Goal: Information Seeking & Learning: Learn about a topic

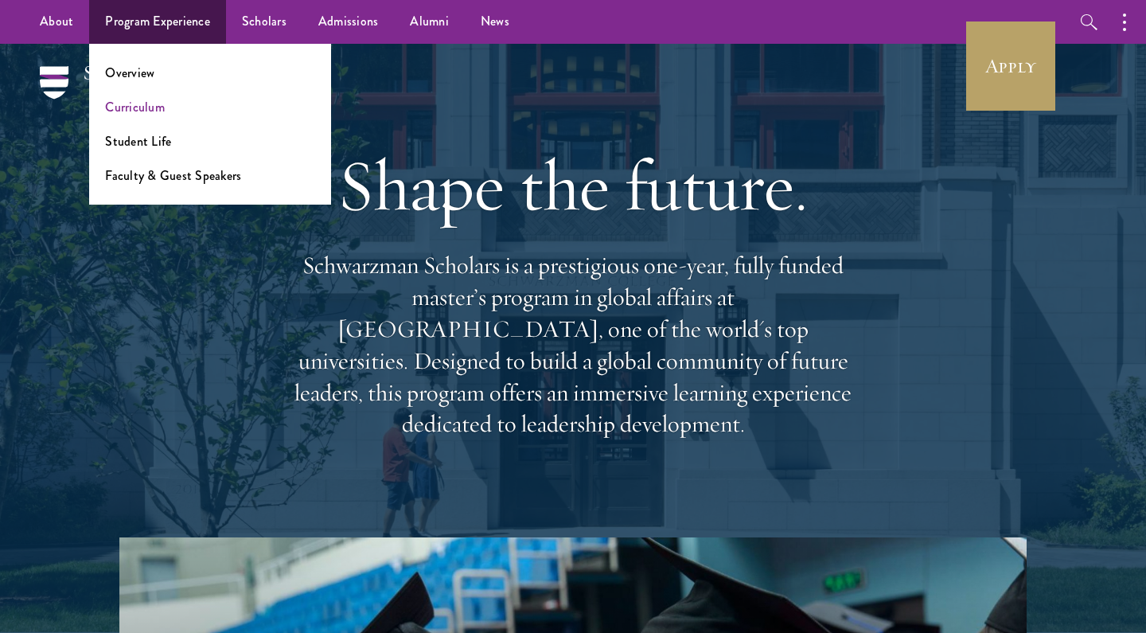
click at [146, 113] on link "Curriculum" at bounding box center [135, 107] width 60 height 18
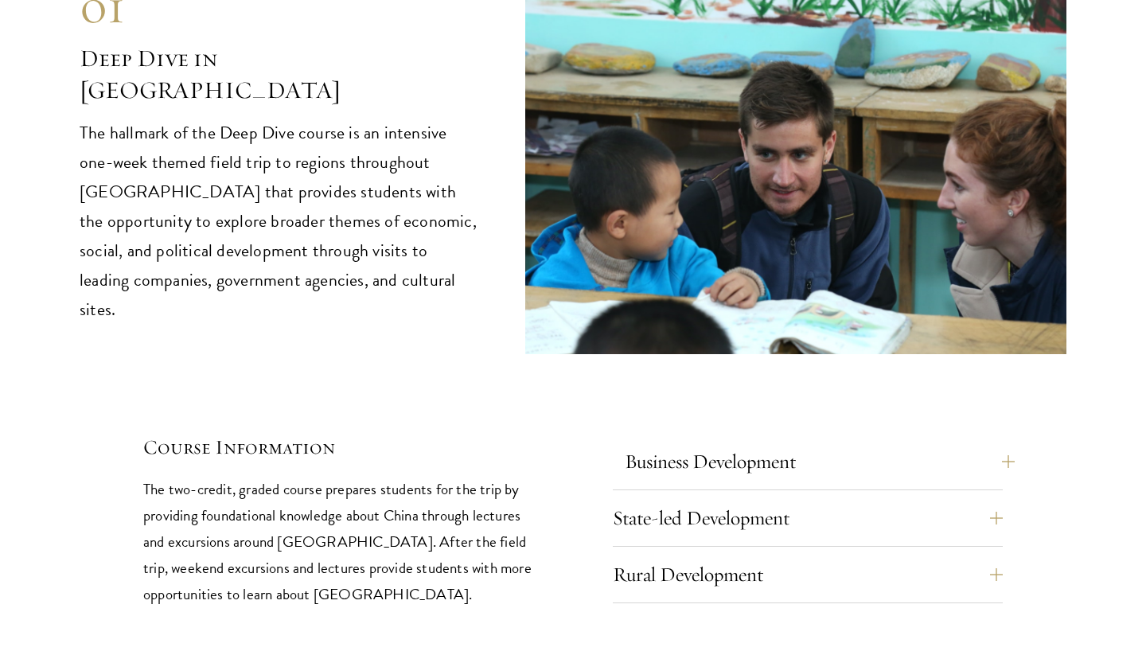
scroll to position [6463, 0]
click at [740, 442] on button "Business Development" at bounding box center [820, 461] width 390 height 38
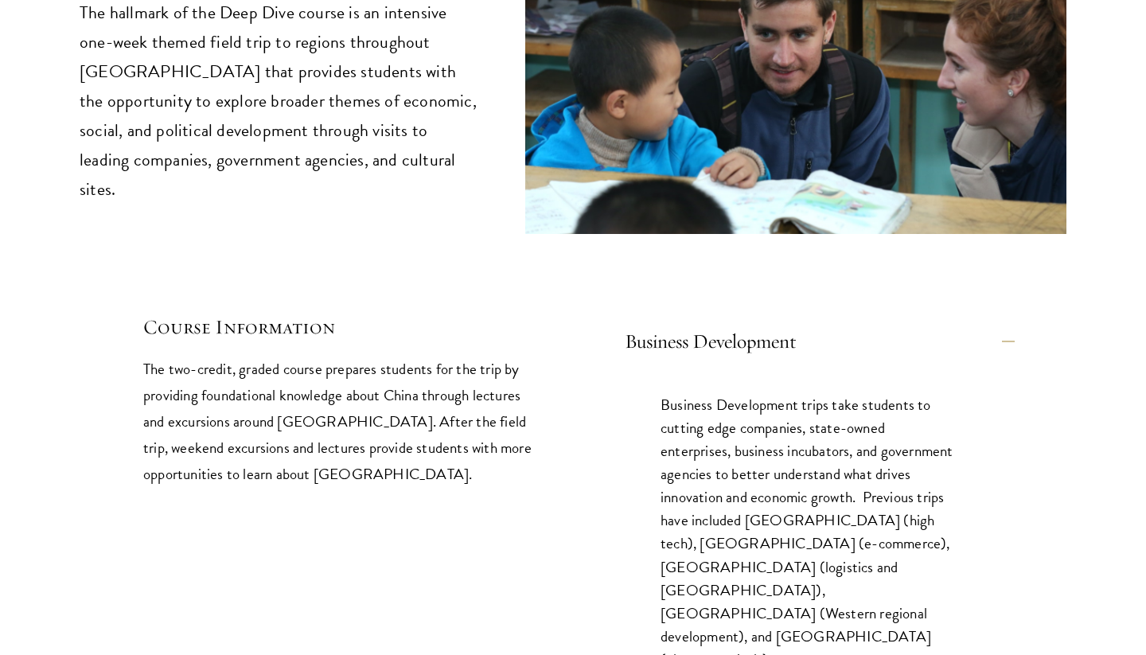
scroll to position [6625, 0]
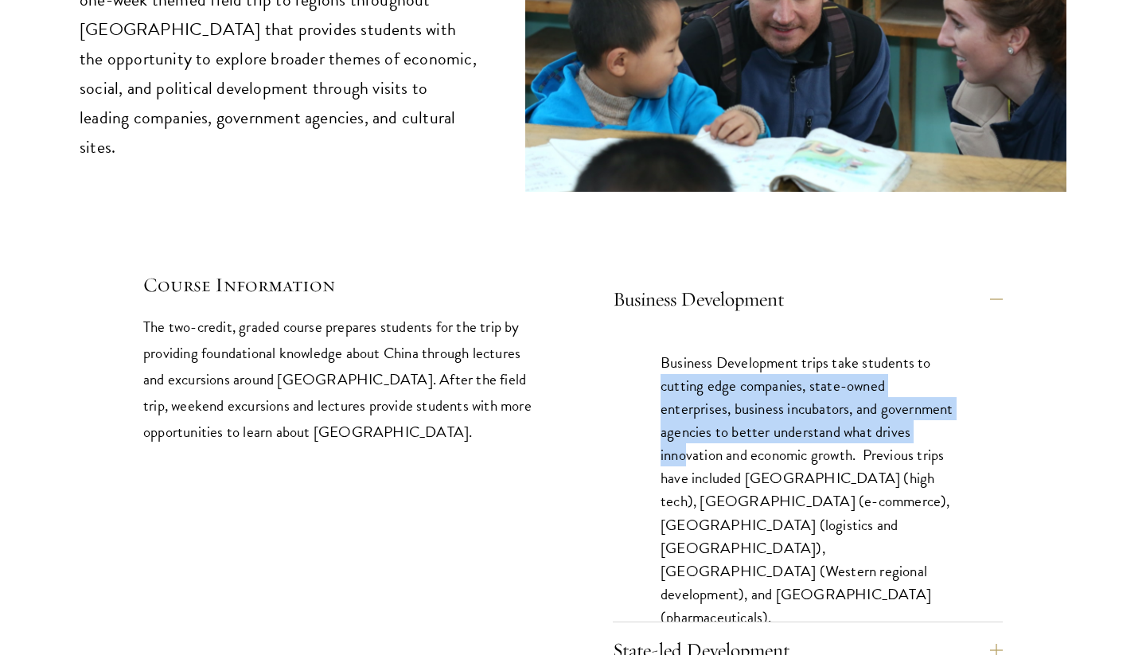
drag, startPoint x: 660, startPoint y: 298, endPoint x: 728, endPoint y: 375, distance: 103.2
click at [728, 375] on div "Business Development trips take students to cutting edge companies, state-owned…" at bounding box center [808, 497] width 390 height 341
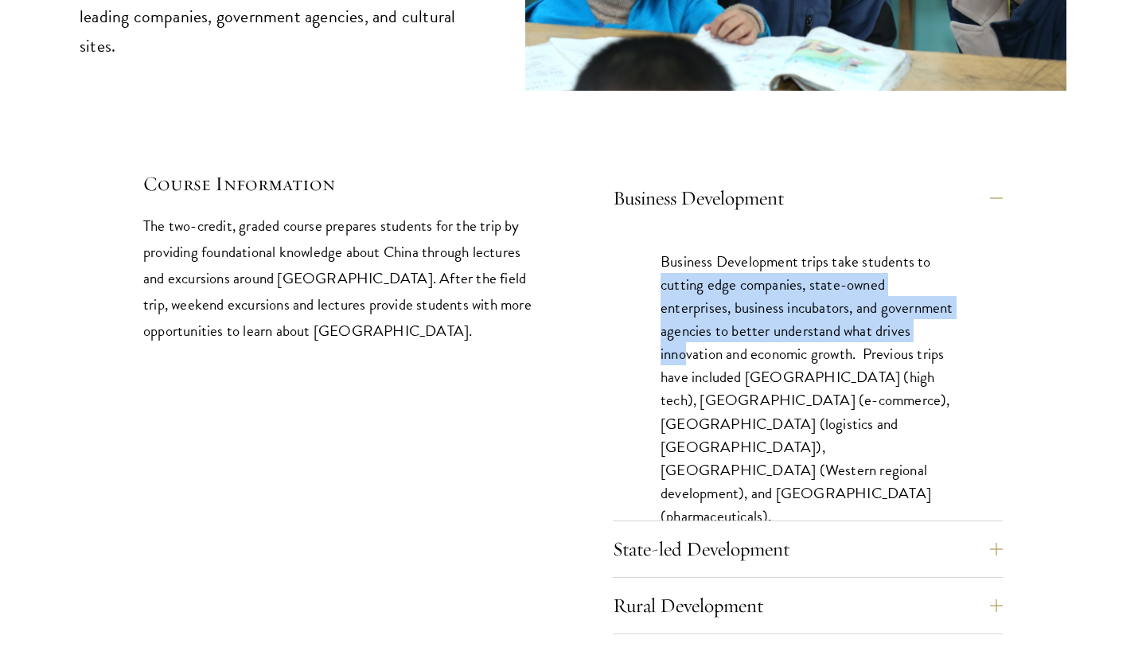
scroll to position [6752, 0]
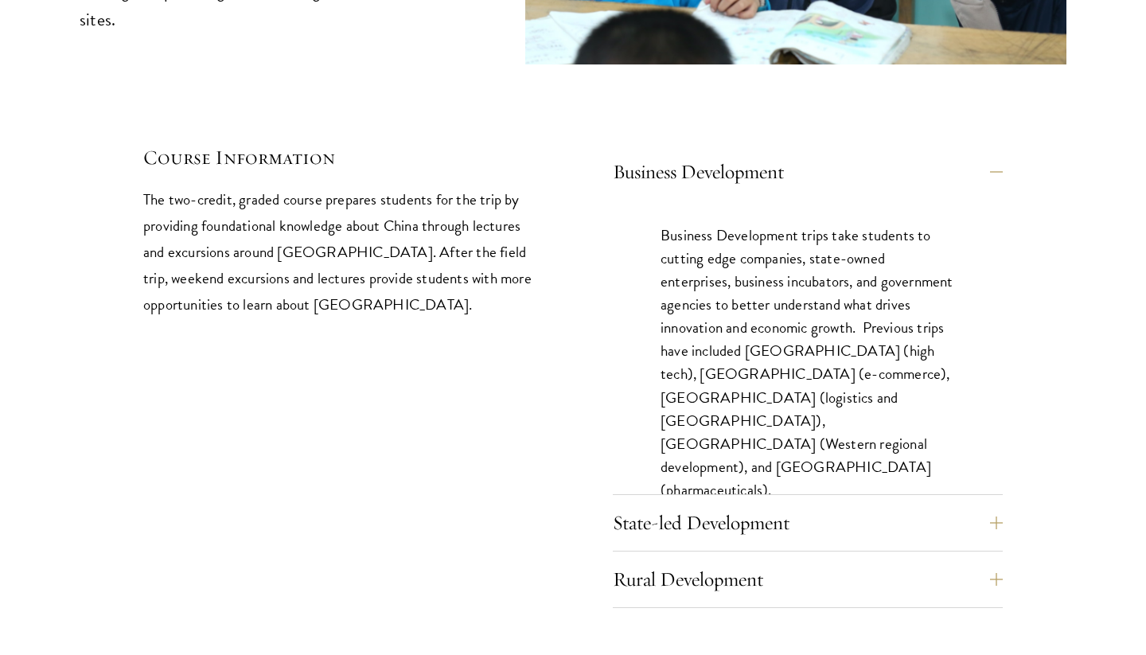
click at [725, 504] on div "State-led Development State-led Development trips enable students to understand…" at bounding box center [808, 528] width 390 height 48
click at [708, 504] on button "State-led Development" at bounding box center [820, 523] width 390 height 38
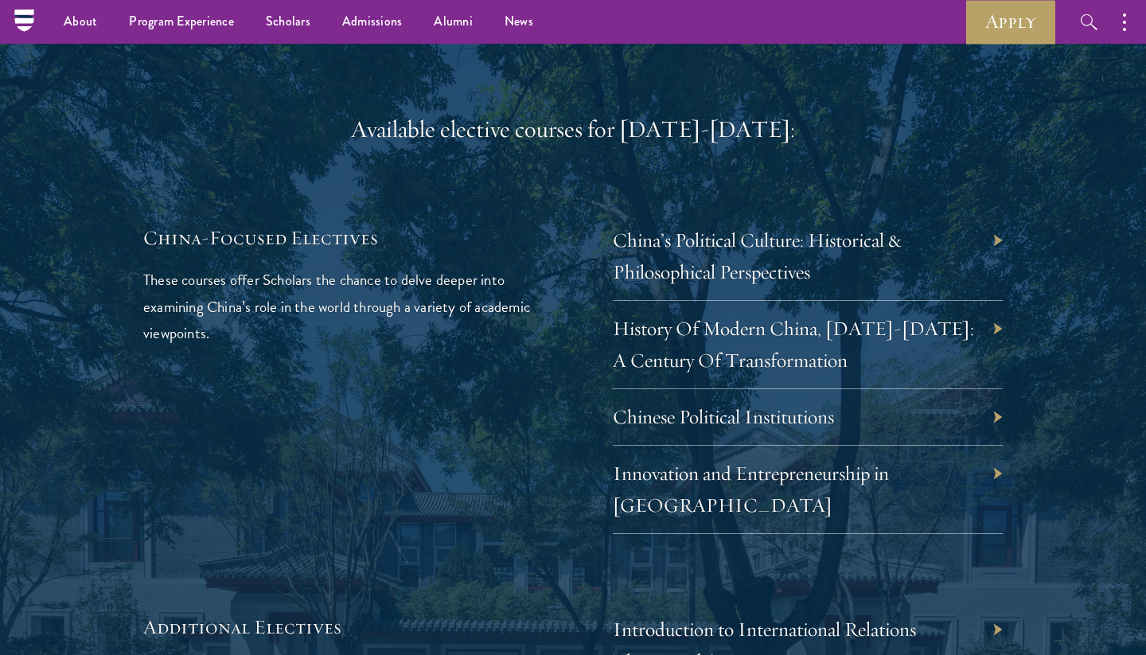
scroll to position [4460, 0]
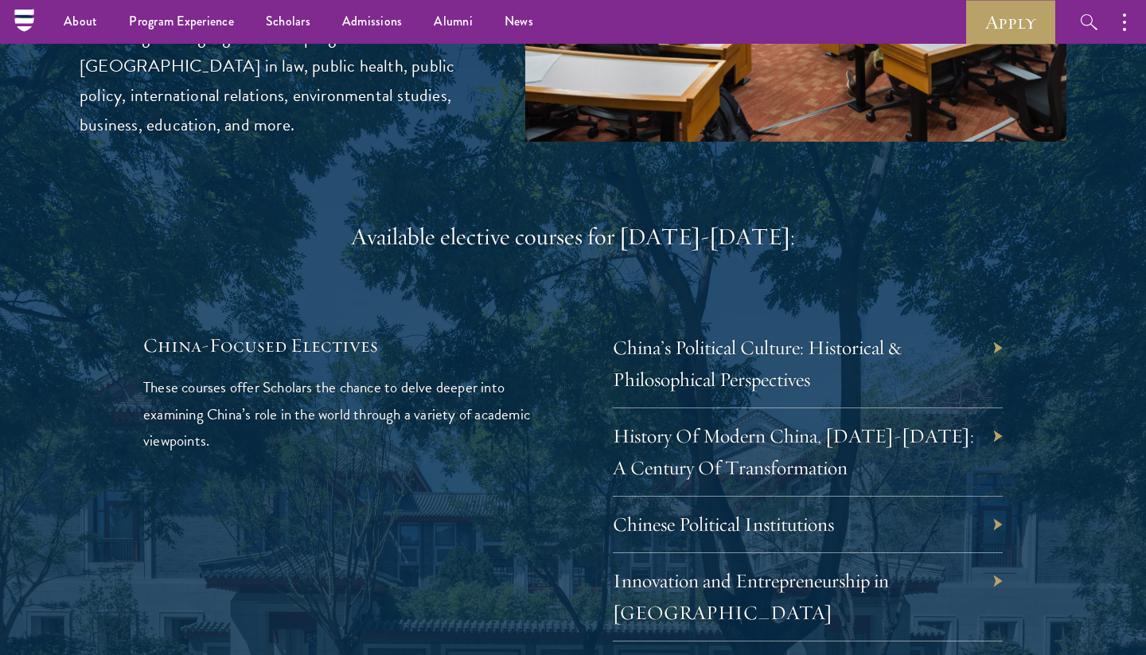
click at [735, 553] on div "Innovation and Entrepreneurship in China" at bounding box center [808, 597] width 390 height 88
click at [732, 553] on div "Innovation and Entrepreneurship in China" at bounding box center [808, 597] width 390 height 88
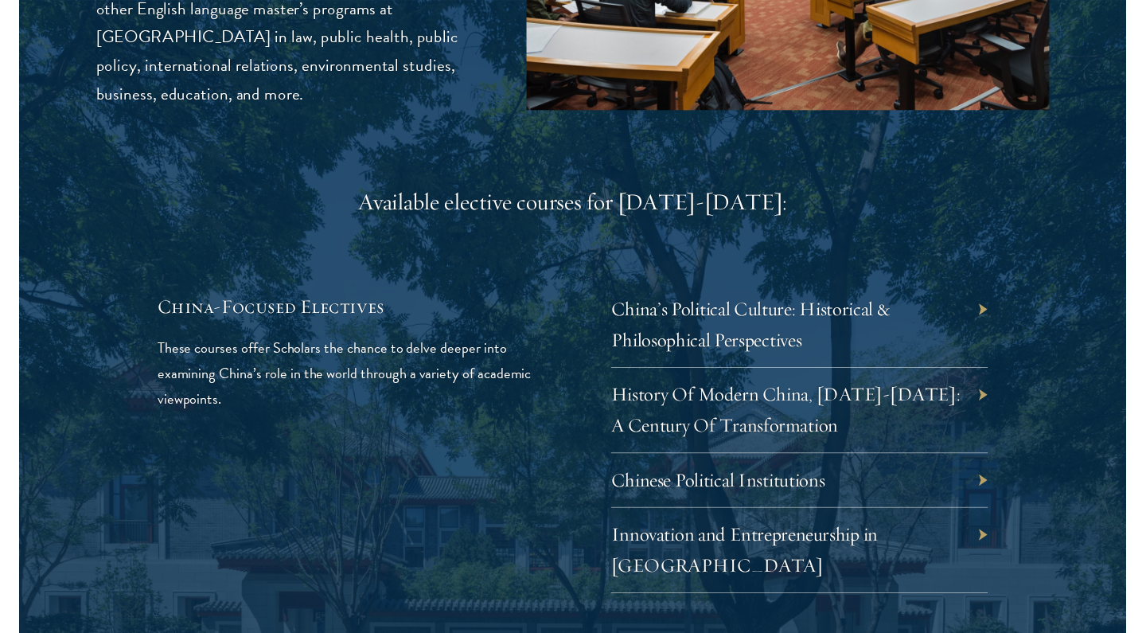
scroll to position [4501, 0]
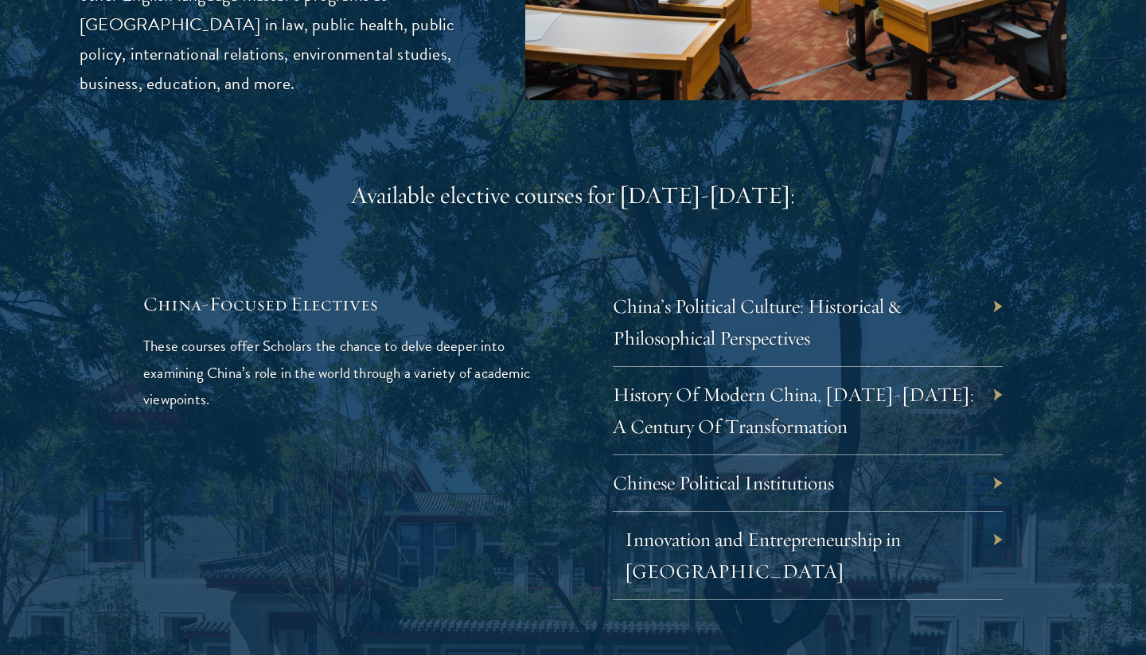
click at [693, 527] on link "Innovation and Entrepreneurship in China" at bounding box center [763, 555] width 276 height 57
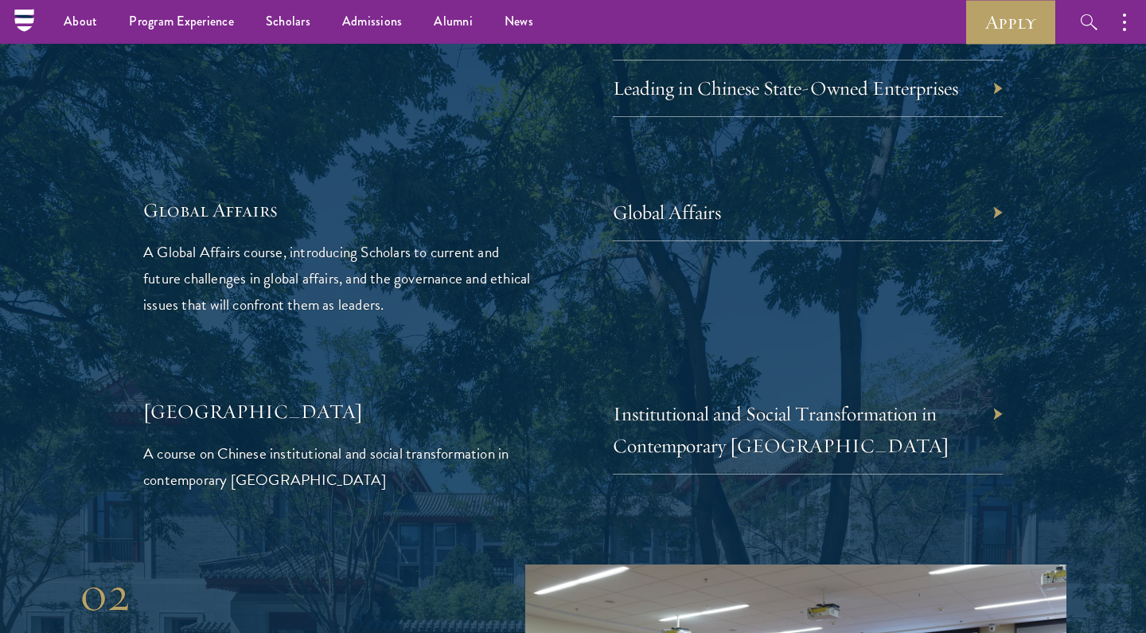
scroll to position [3631, 0]
click at [733, 401] on link "Institutional and Social Transformation in Contemporary China" at bounding box center [793, 429] width 337 height 57
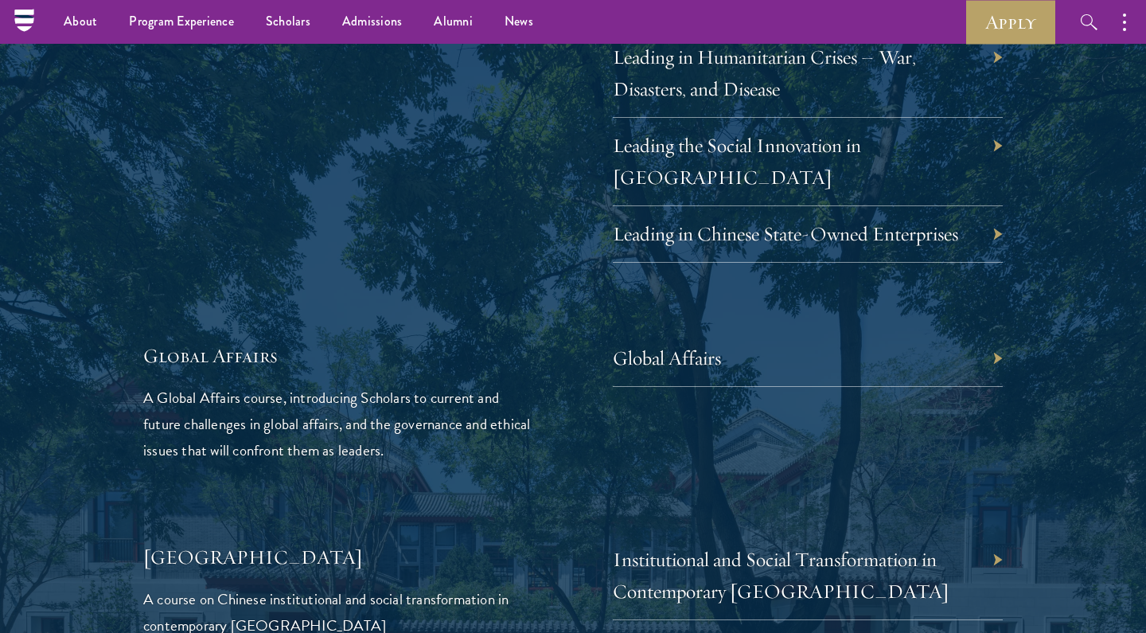
scroll to position [3415, 0]
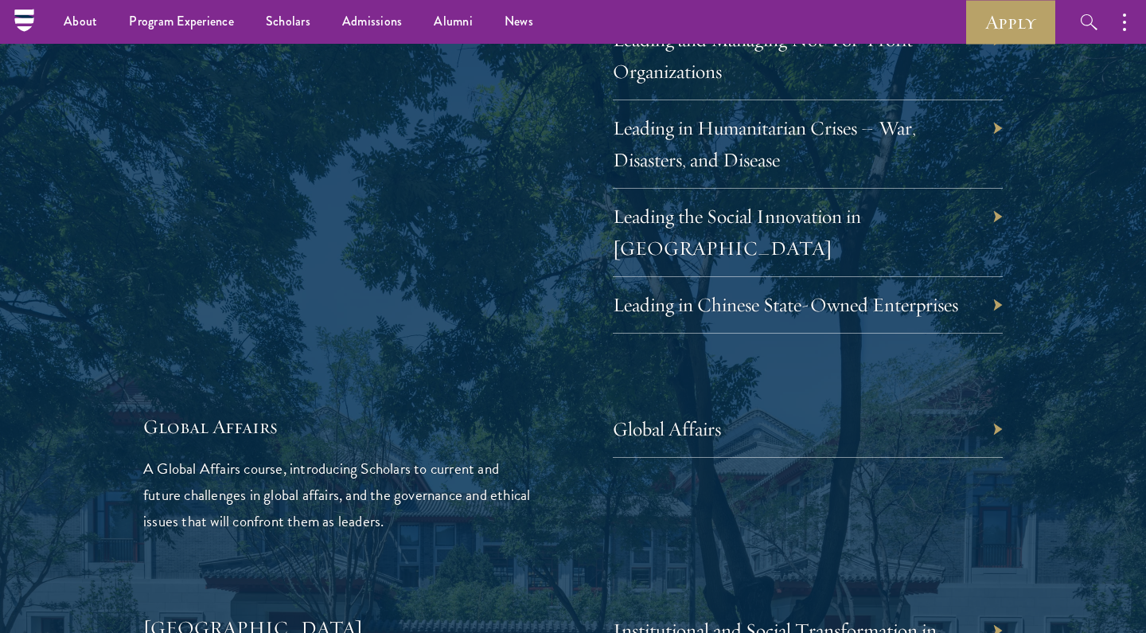
click at [657, 401] on div "Global Affairs" at bounding box center [808, 429] width 390 height 57
click at [647, 416] on link "Global Affairs" at bounding box center [679, 428] width 108 height 25
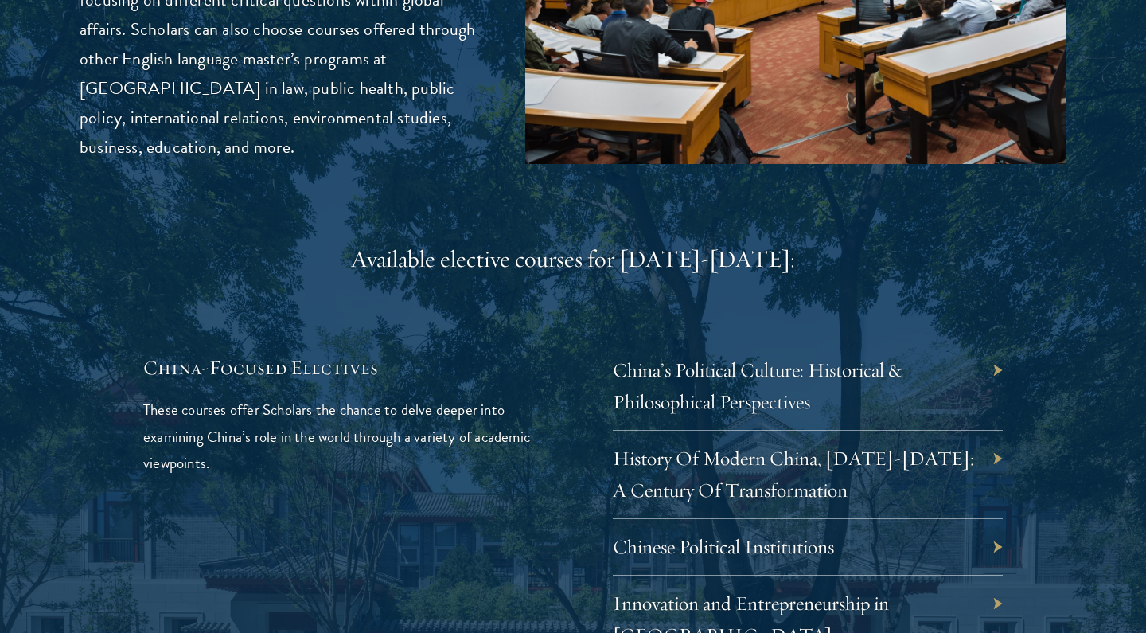
scroll to position [4458, 0]
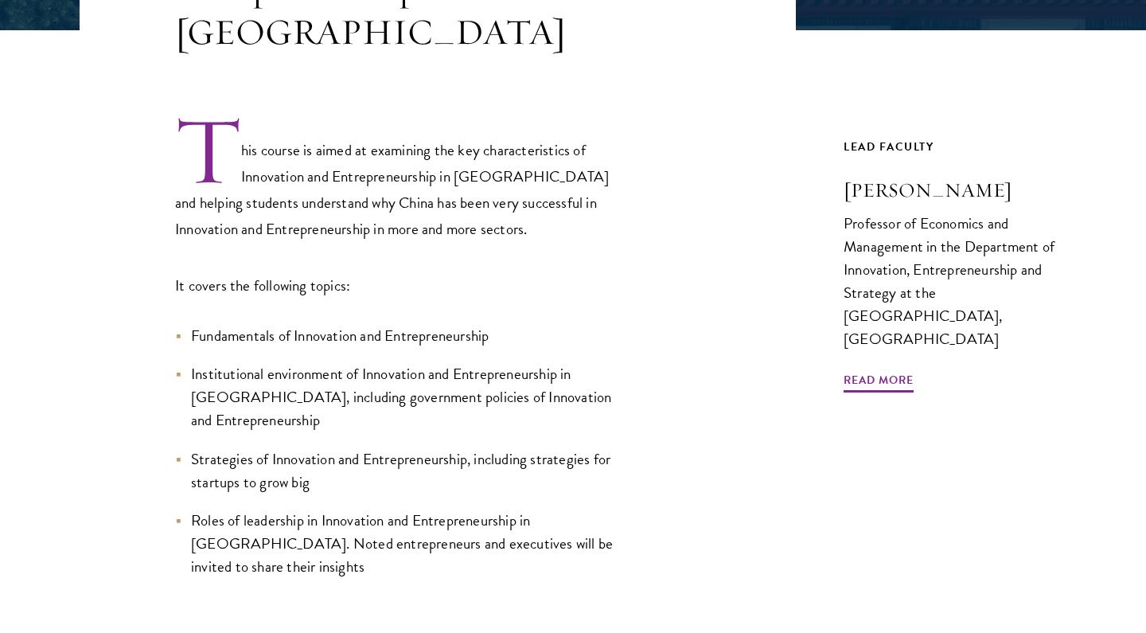
scroll to position [473, 0]
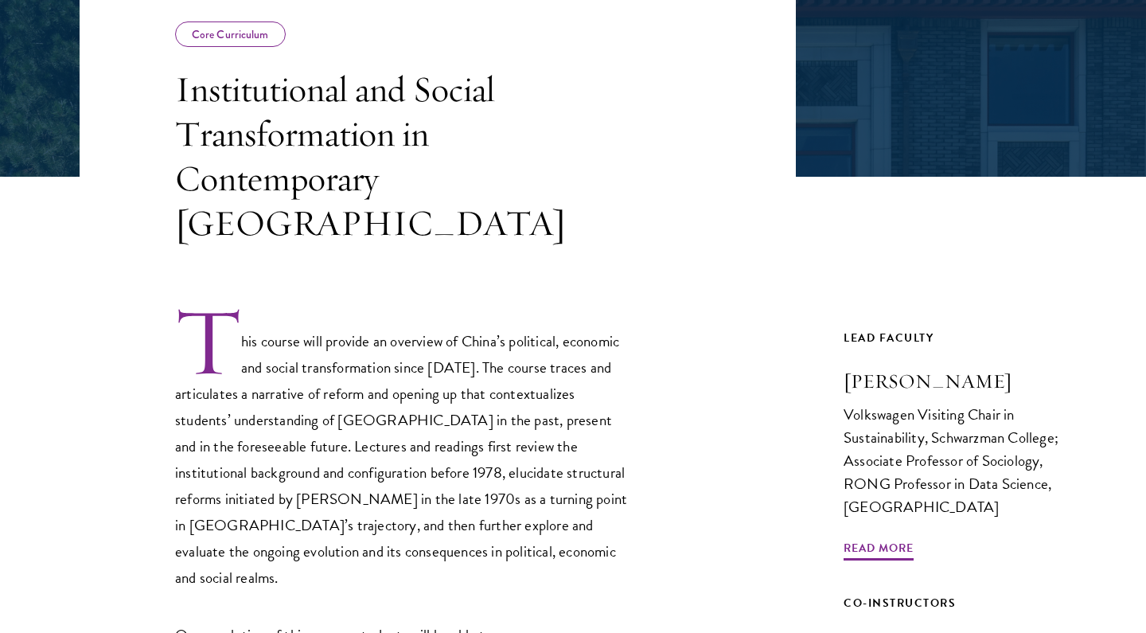
scroll to position [318, 0]
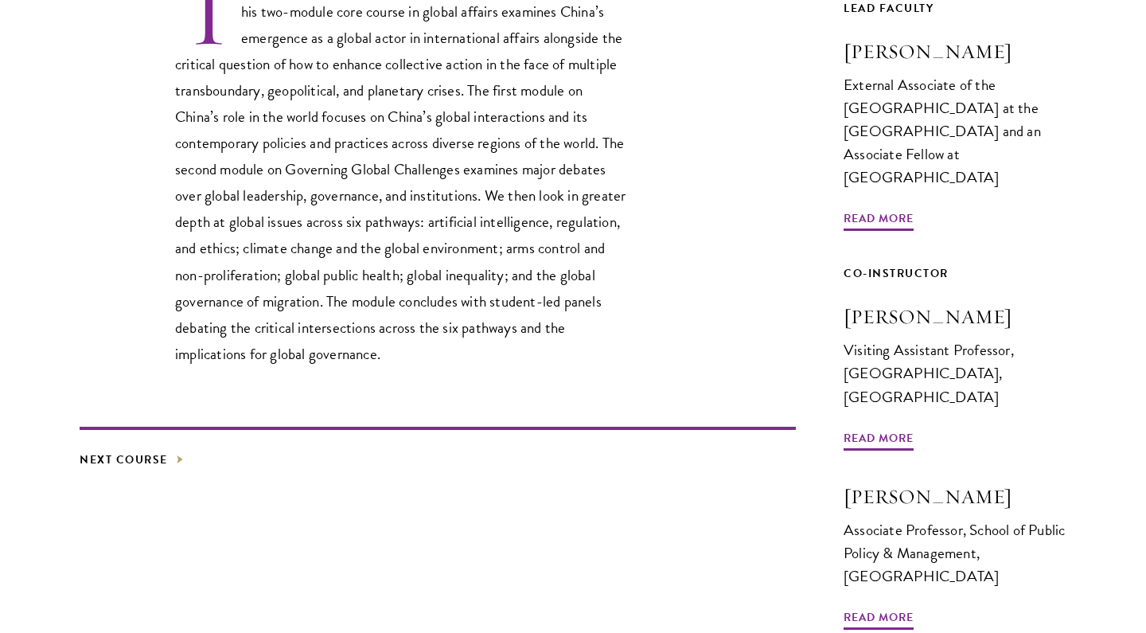
scroll to position [596, 0]
